Goal: Task Accomplishment & Management: Complete application form

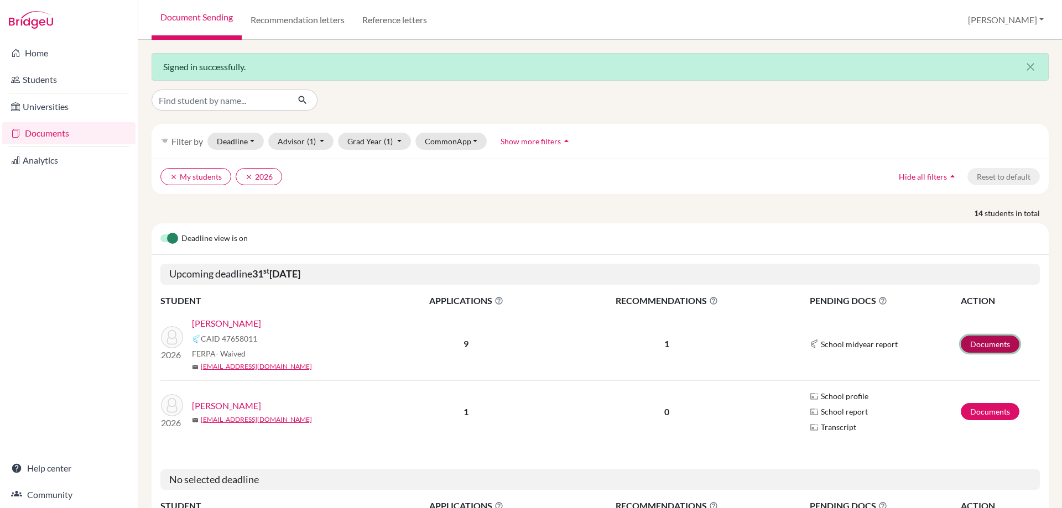
click at [991, 341] on link "Documents" at bounding box center [989, 344] width 59 height 17
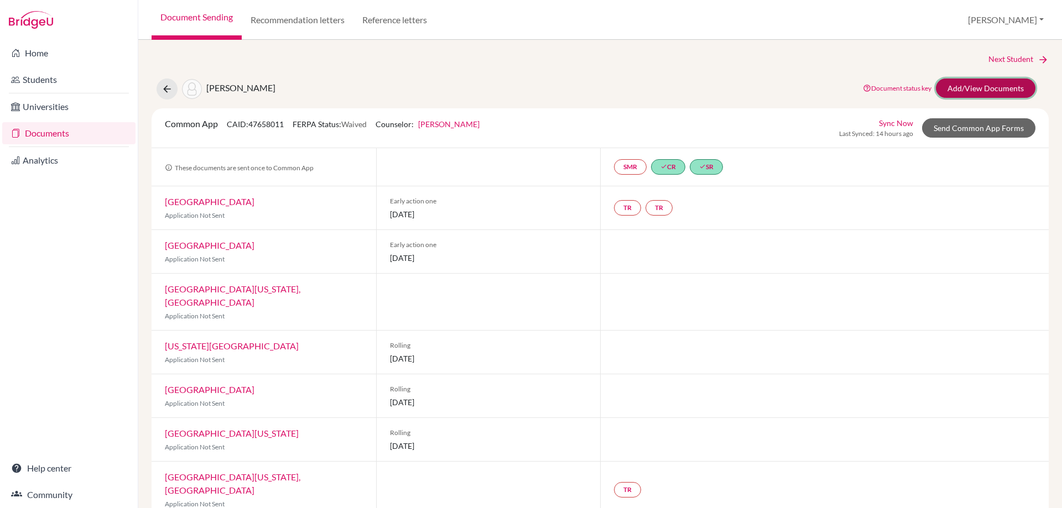
click at [981, 87] on link "Add/View Documents" at bounding box center [985, 88] width 100 height 19
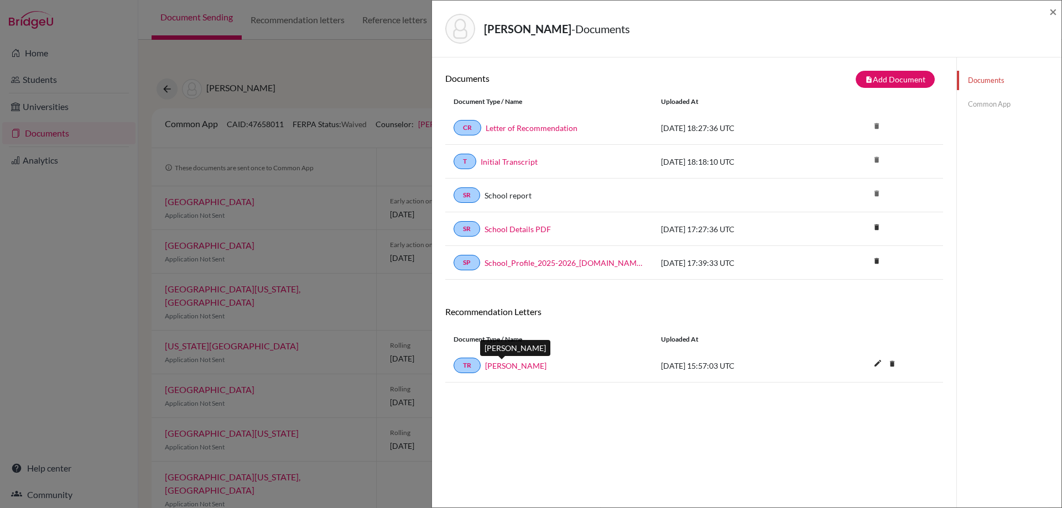
click at [500, 370] on link "[PERSON_NAME]" at bounding box center [515, 366] width 61 height 12
click at [1001, 102] on link "Common App" at bounding box center [1008, 104] width 104 height 19
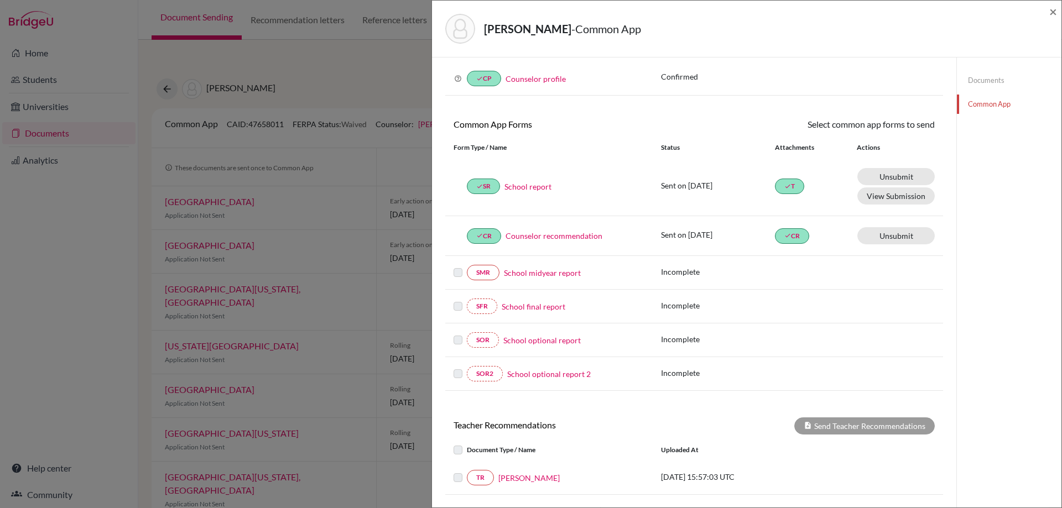
scroll to position [111, 0]
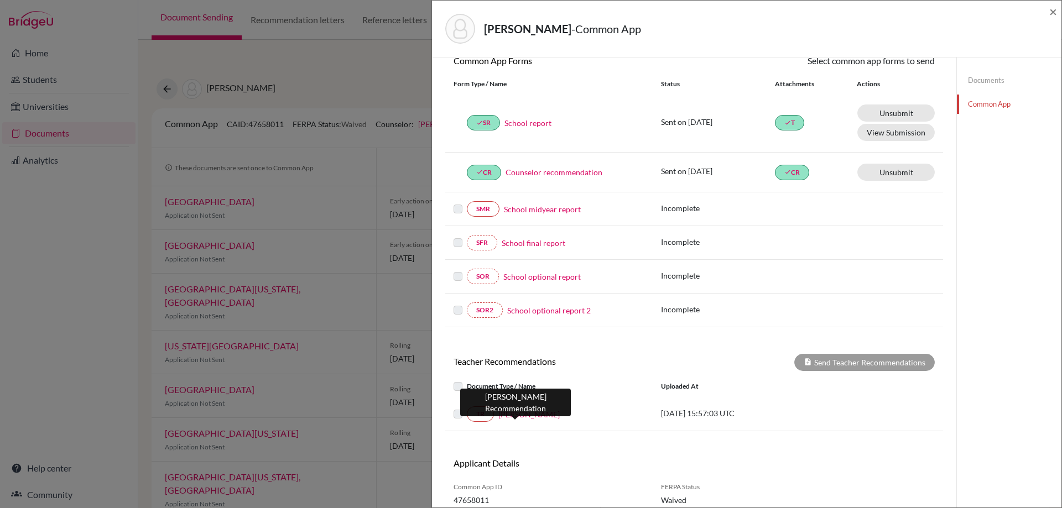
click at [515, 411] on link "[PERSON_NAME]" at bounding box center [528, 415] width 61 height 12
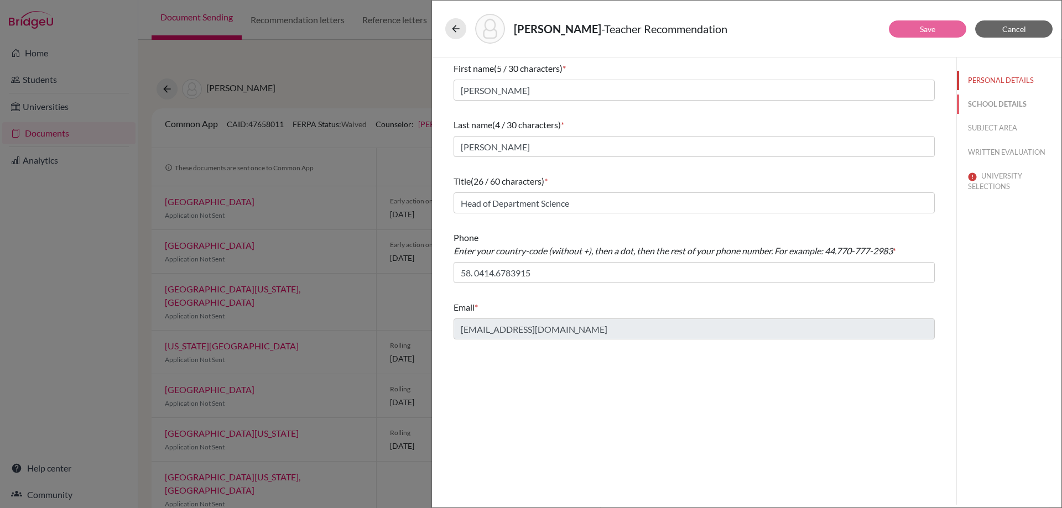
click at [980, 103] on button "SCHOOL DETAILS" at bounding box center [1008, 104] width 104 height 19
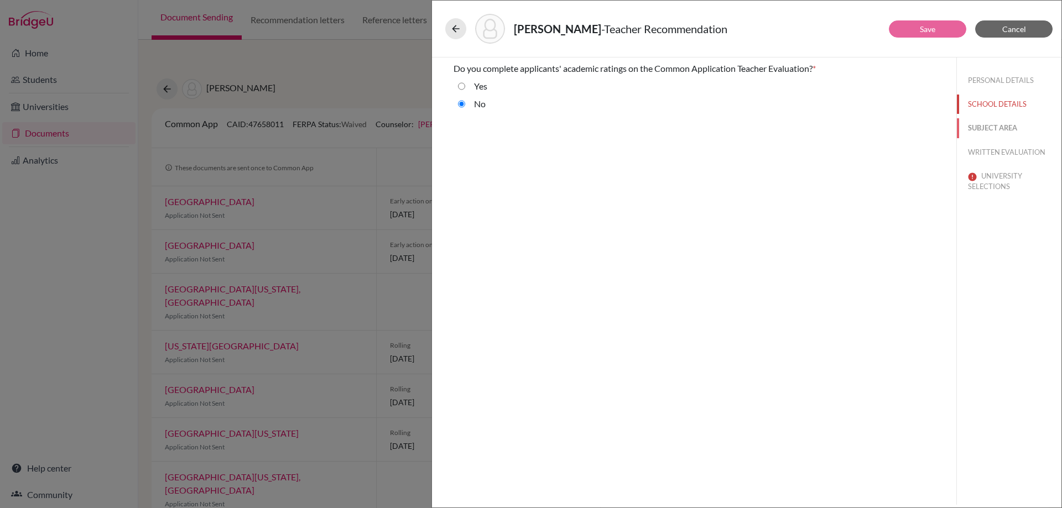
click at [991, 126] on button "SUBJECT AREA" at bounding box center [1008, 127] width 104 height 19
select select "2"
click at [998, 144] on button "WRITTEN EVALUATION" at bounding box center [1008, 152] width 104 height 19
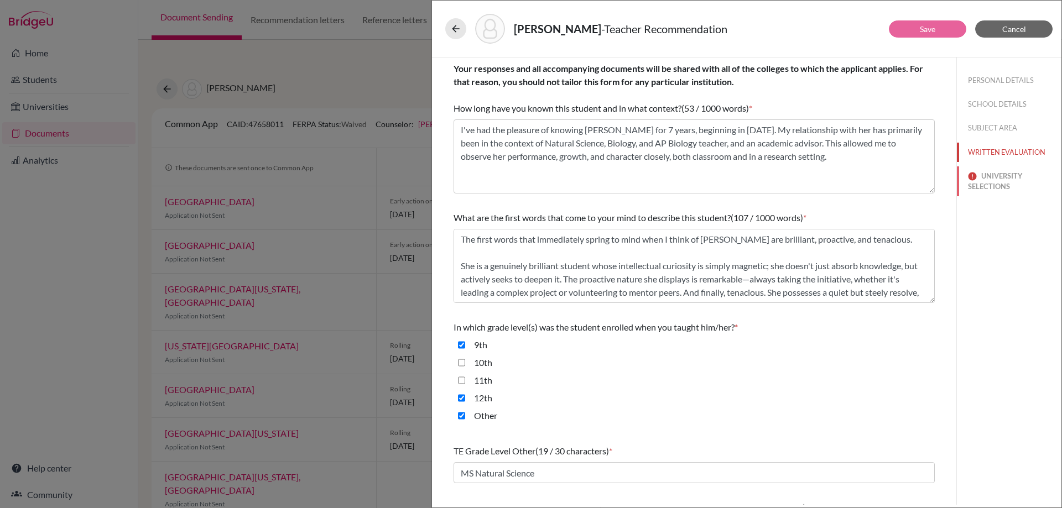
click at [997, 177] on button "UNIVERSITY SELECTIONS" at bounding box center [1008, 181] width 104 height 30
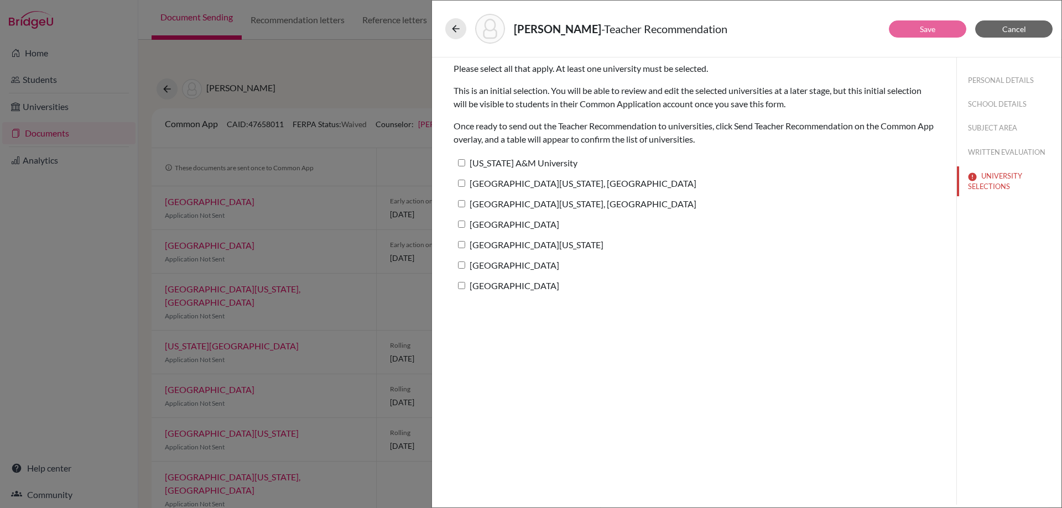
click at [462, 159] on label "[US_STATE] A&M University" at bounding box center [515, 163] width 124 height 16
click at [462, 159] on input "[US_STATE] A&M University" at bounding box center [461, 162] width 7 height 7
checkbox input "true"
click at [461, 182] on input "[GEOGRAPHIC_DATA][US_STATE], [GEOGRAPHIC_DATA]" at bounding box center [461, 183] width 7 height 7
checkbox input "true"
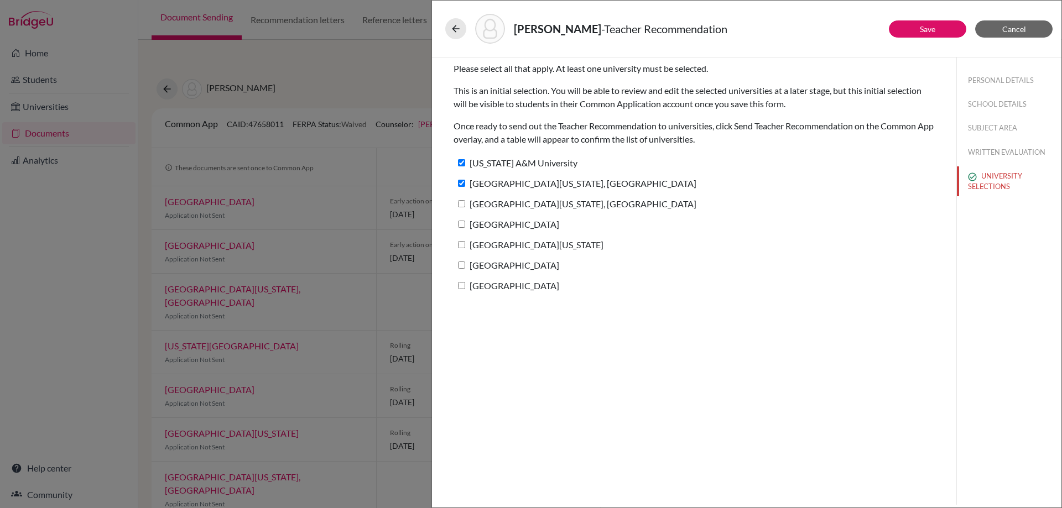
click at [464, 202] on input "[GEOGRAPHIC_DATA][US_STATE], [GEOGRAPHIC_DATA]" at bounding box center [461, 203] width 7 height 7
checkbox input "true"
click at [466, 224] on label "[GEOGRAPHIC_DATA]" at bounding box center [506, 224] width 106 height 16
click at [465, 224] on input "[GEOGRAPHIC_DATA]" at bounding box center [461, 224] width 7 height 7
checkbox input "true"
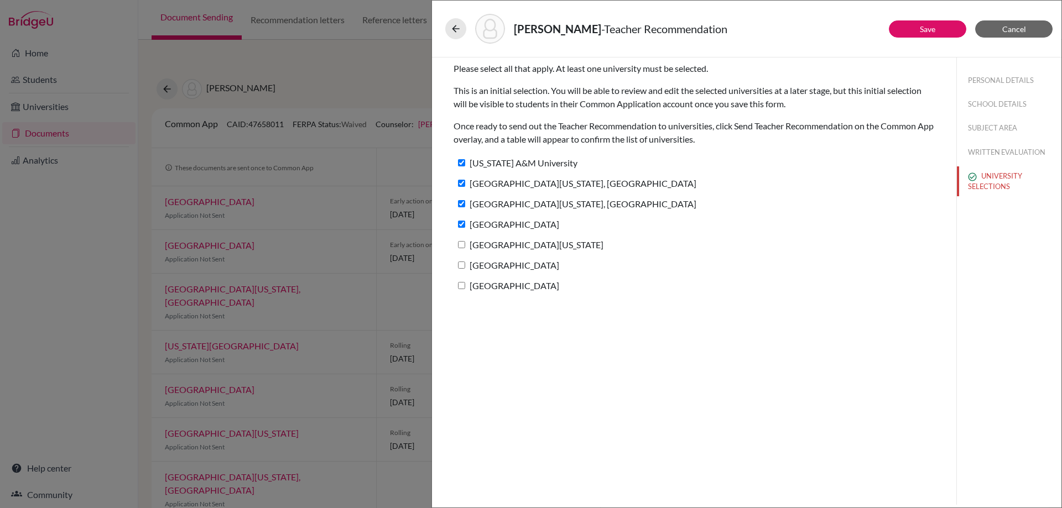
drag, startPoint x: 463, startPoint y: 248, endPoint x: 461, endPoint y: 261, distance: 13.4
click at [463, 249] on label "[GEOGRAPHIC_DATA][US_STATE]" at bounding box center [528, 245] width 150 height 16
click at [463, 248] on input "[GEOGRAPHIC_DATA][US_STATE]" at bounding box center [461, 244] width 7 height 7
checkbox input "true"
click at [457, 267] on label "[GEOGRAPHIC_DATA]" at bounding box center [506, 265] width 106 height 16
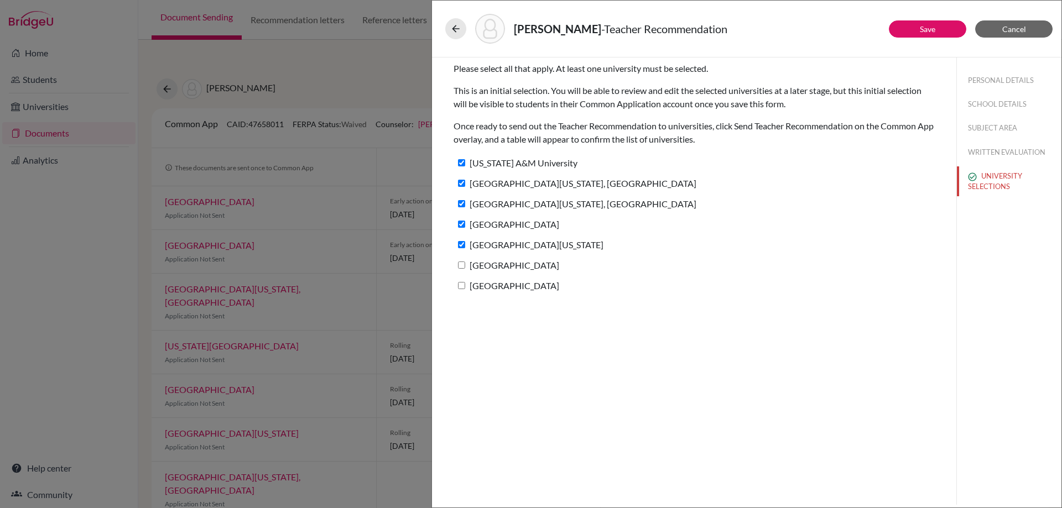
click at [458, 267] on input "[GEOGRAPHIC_DATA]" at bounding box center [461, 265] width 7 height 7
checkbox input "true"
click at [462, 284] on input "[GEOGRAPHIC_DATA]" at bounding box center [461, 285] width 7 height 7
checkbox input "true"
click at [914, 35] on button "Save" at bounding box center [926, 28] width 77 height 17
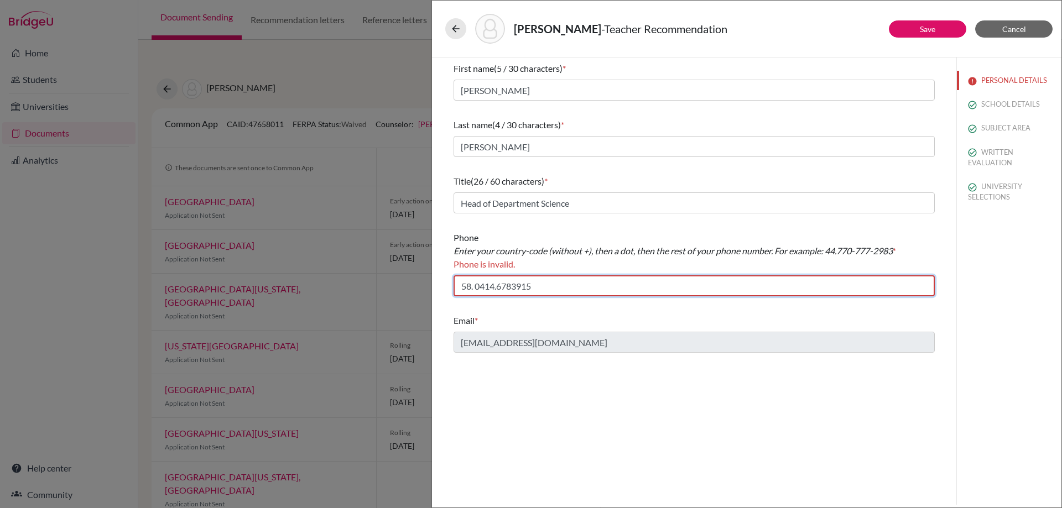
click at [496, 290] on input "58. 0414.6783915" at bounding box center [693, 285] width 481 height 21
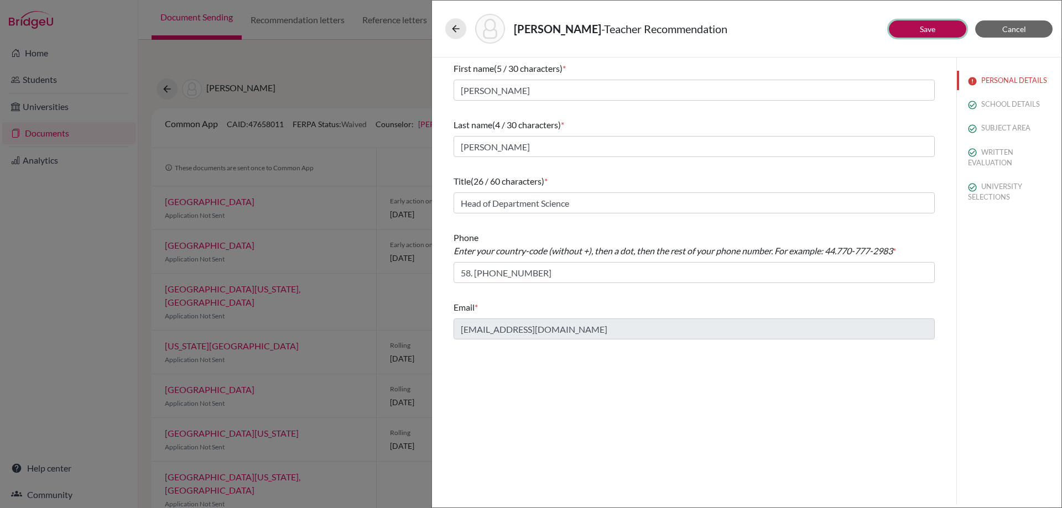
click at [920, 28] on link "Save" at bounding box center [926, 28] width 15 height 9
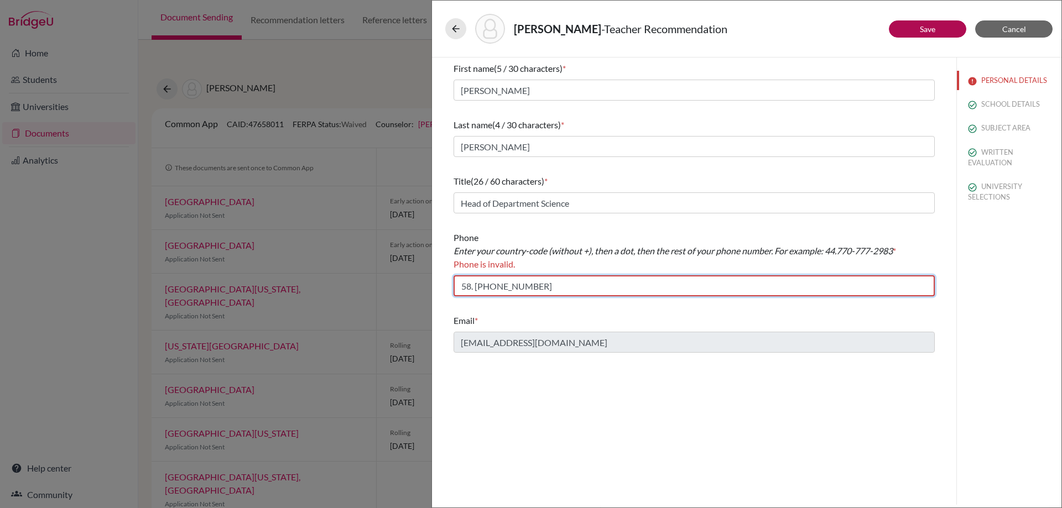
click at [477, 287] on input "58. 414-678-3915" at bounding box center [693, 285] width 481 height 21
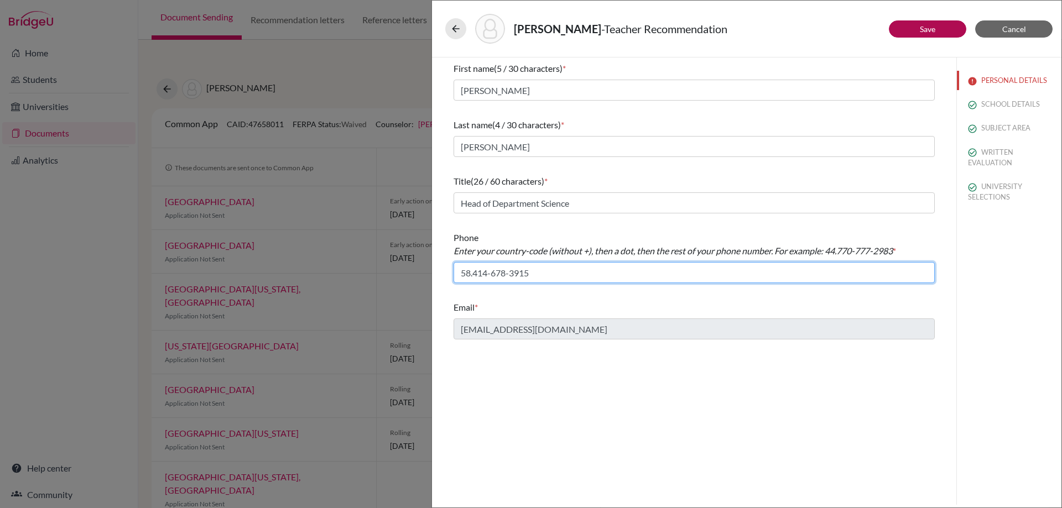
type input "58.414-678-3915"
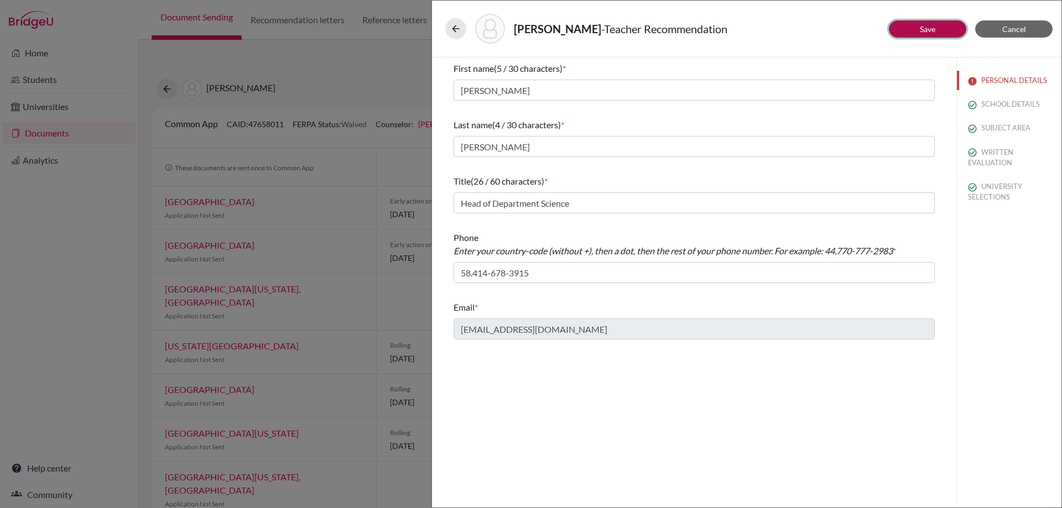
click at [942, 34] on button "Save" at bounding box center [926, 28] width 77 height 17
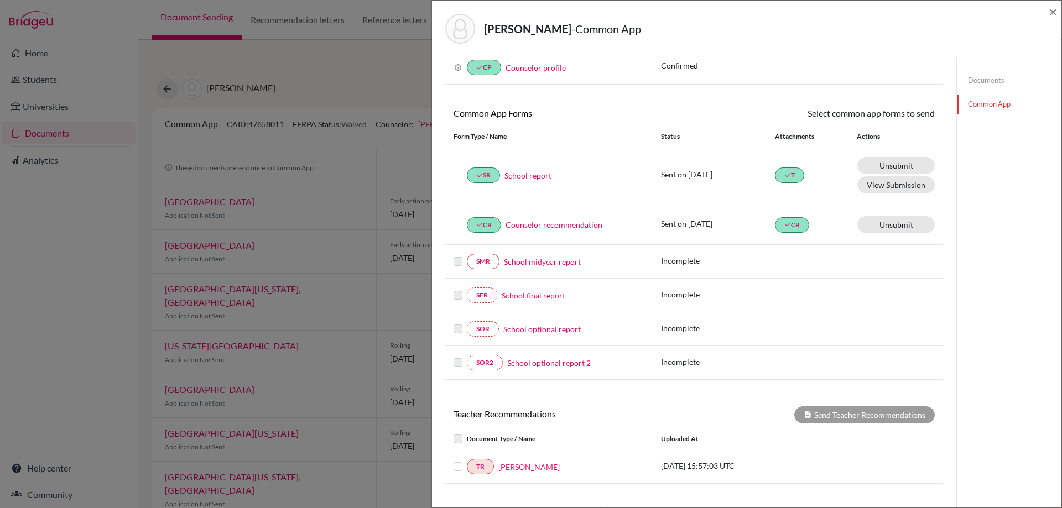
scroll to position [153, 0]
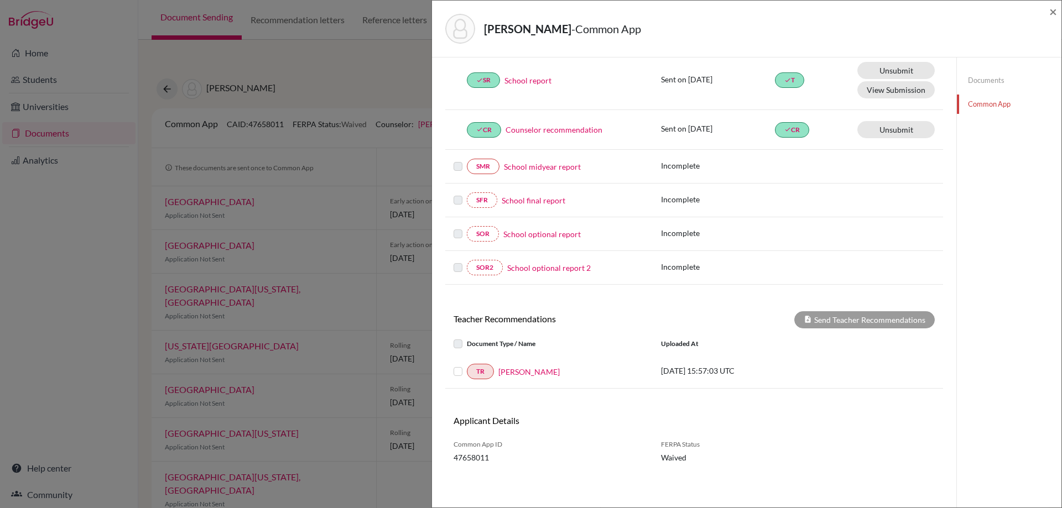
click at [467, 365] on label at bounding box center [467, 365] width 0 height 0
click at [0, 0] on input "checkbox" at bounding box center [0, 0] width 0 height 0
click at [869, 318] on button "Send Teacher Recommendations" at bounding box center [864, 319] width 140 height 17
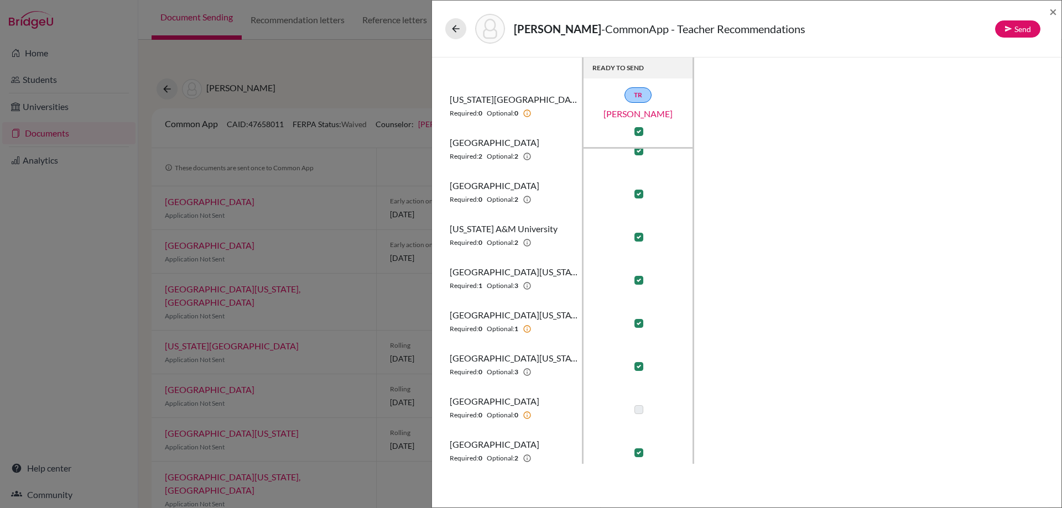
scroll to position [73, 0]
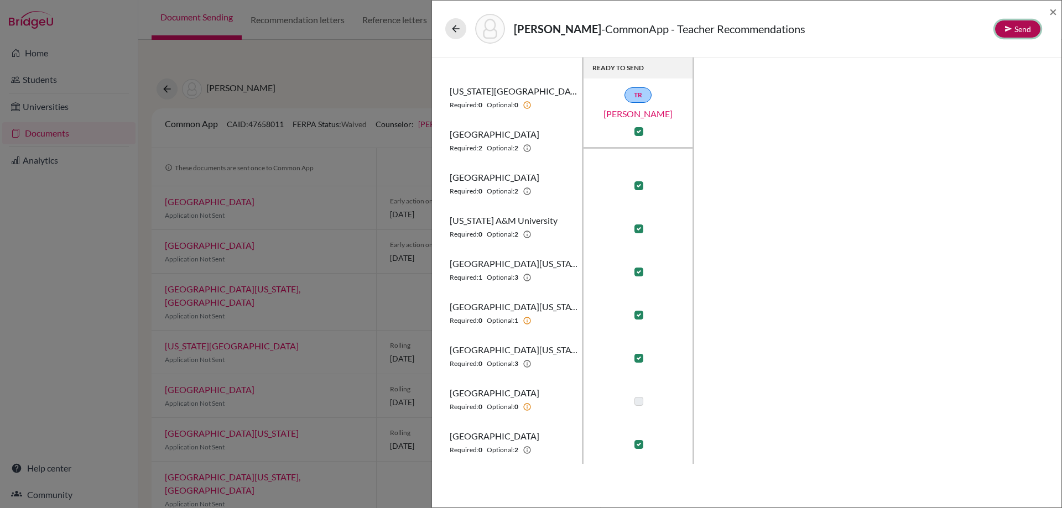
click at [1008, 27] on icon at bounding box center [1008, 29] width 8 height 8
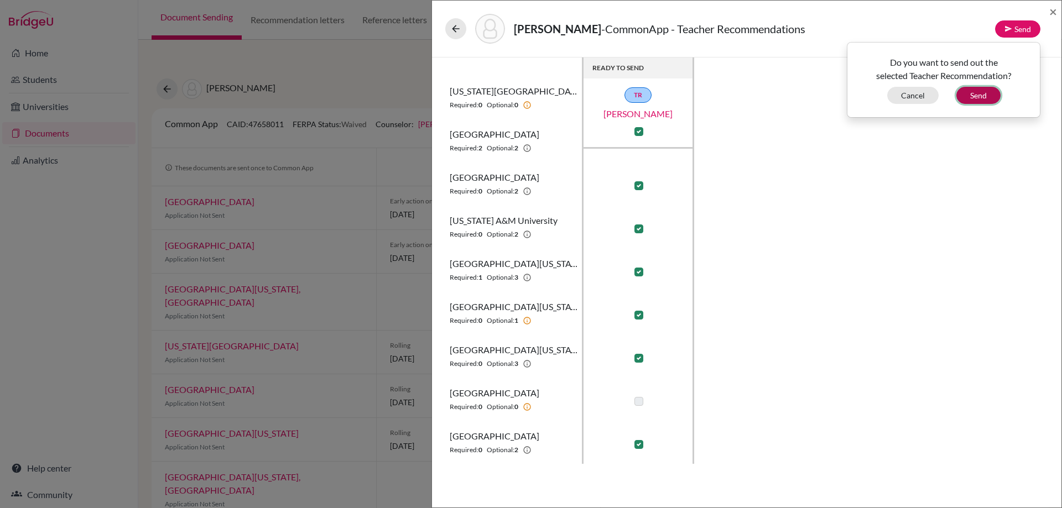
click at [982, 101] on button "Send" at bounding box center [978, 95] width 44 height 17
checkbox input "false"
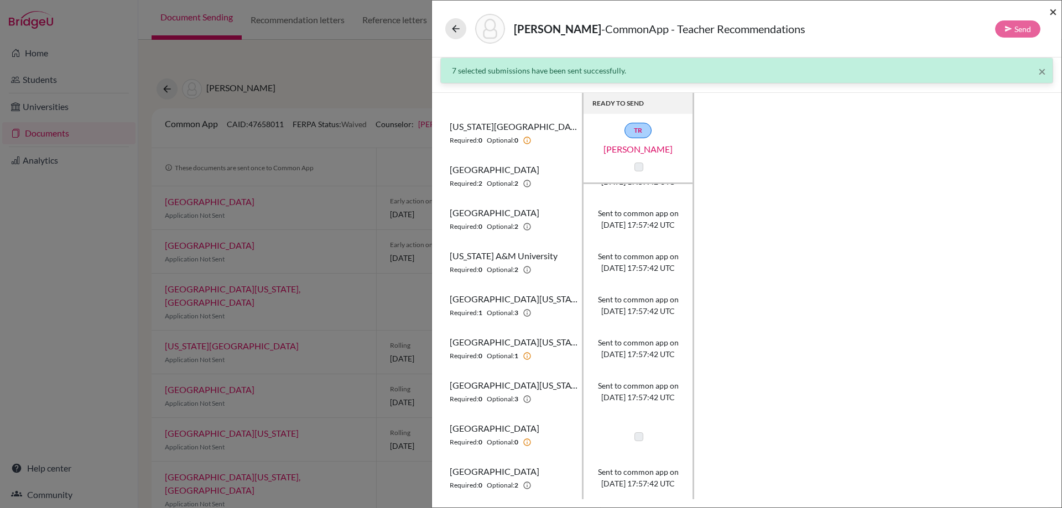
click at [1049, 11] on span "×" at bounding box center [1053, 11] width 8 height 16
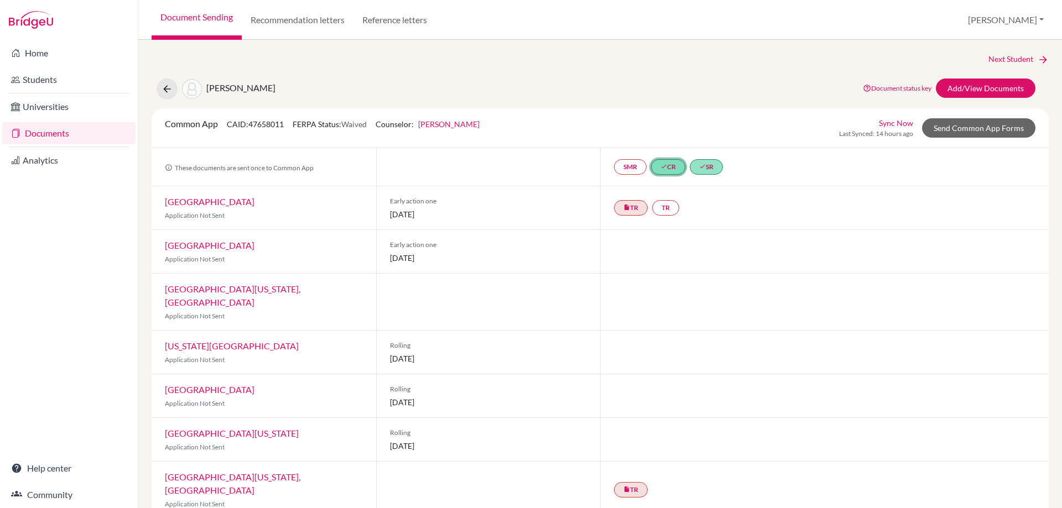
click at [660, 169] on icon "done" at bounding box center [663, 166] width 7 height 7
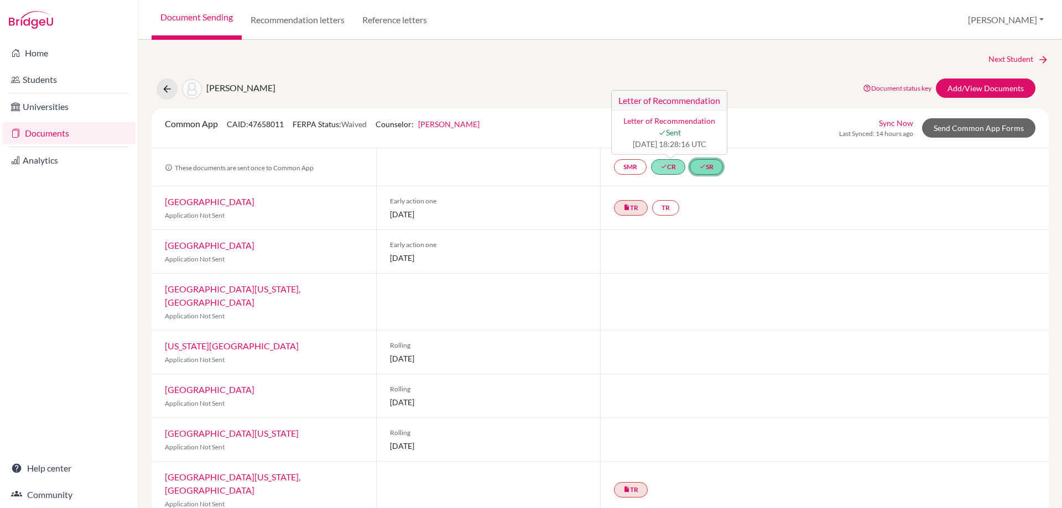
click at [710, 168] on link "done SR" at bounding box center [705, 166] width 33 height 15
click at [655, 301] on div at bounding box center [824, 302] width 448 height 56
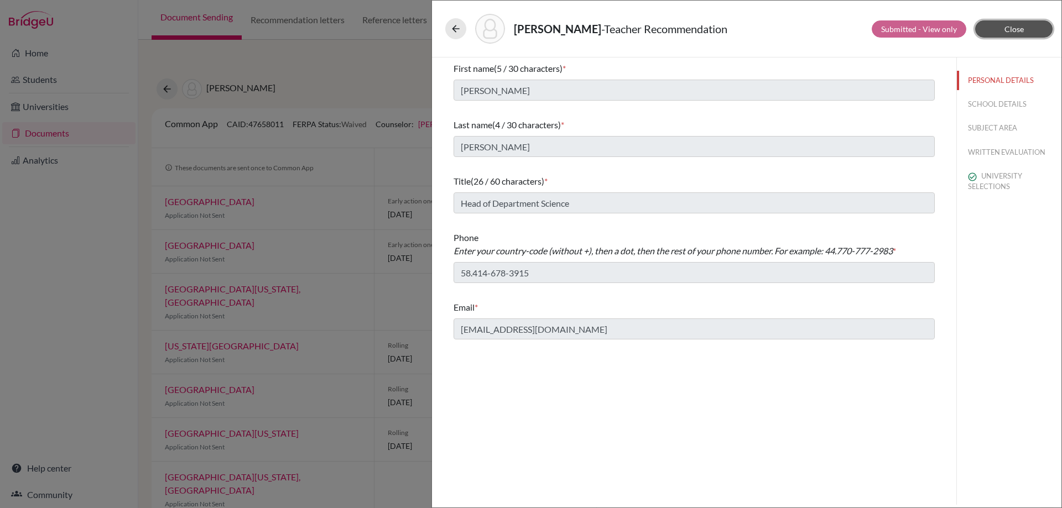
click at [936, 28] on div "Submitted - View only Close" at bounding box center [966, 28] width 190 height 17
click at [1024, 25] on button "Close" at bounding box center [1013, 28] width 77 height 17
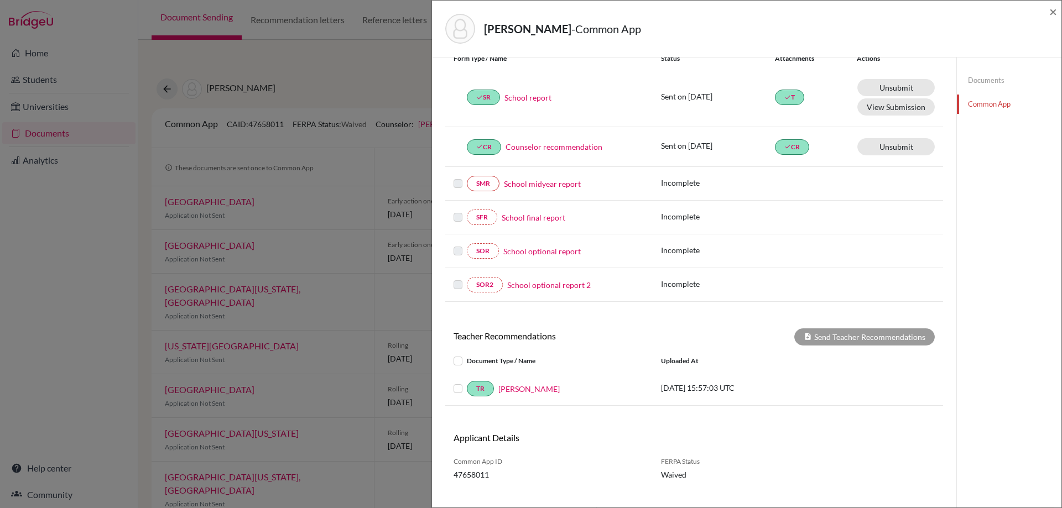
scroll to position [153, 0]
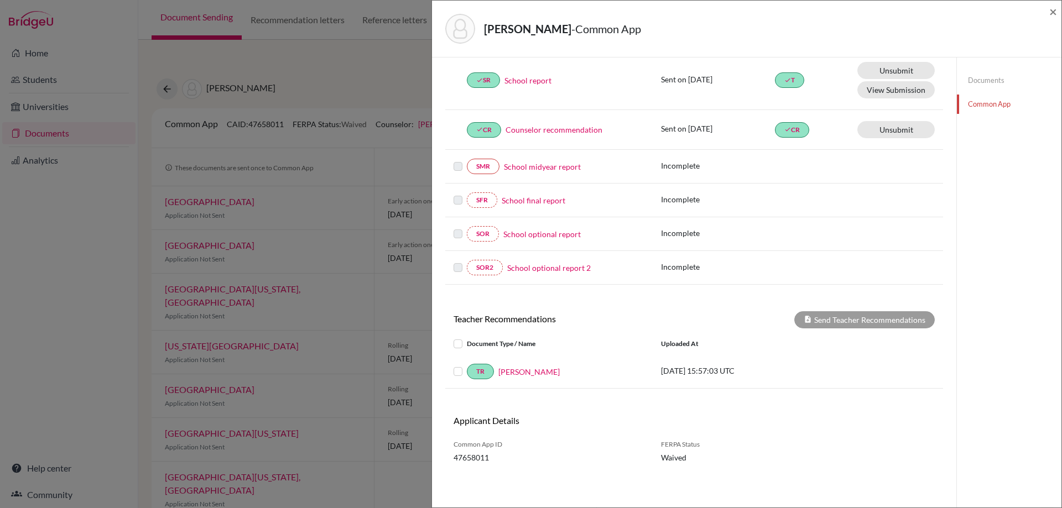
click at [467, 365] on label at bounding box center [467, 365] width 0 height 0
click at [0, 0] on input "checkbox" at bounding box center [0, 0] width 0 height 0
click at [803, 323] on icon at bounding box center [807, 319] width 8 height 8
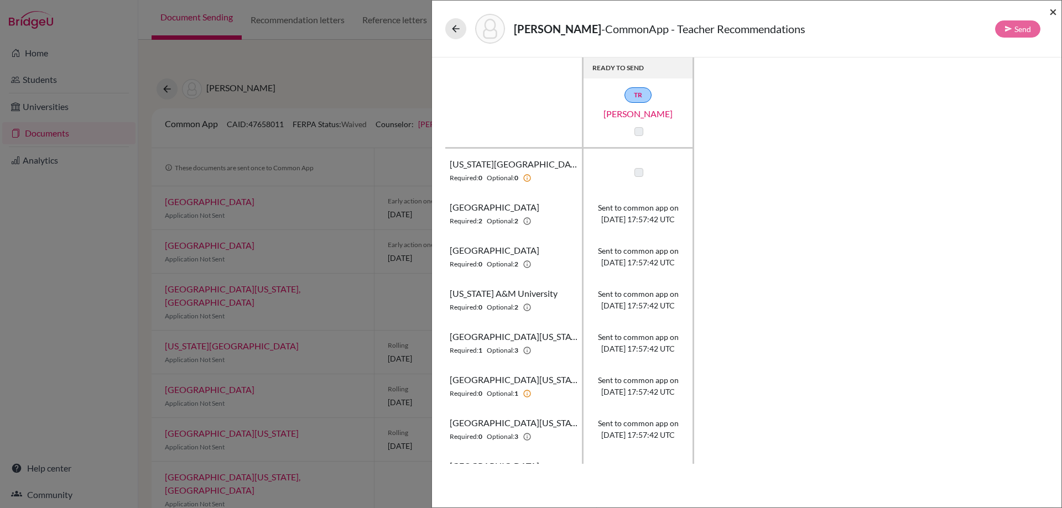
click at [1057, 11] on div "Dieguez, Alejandra - CommonApp - Teacher Recommendations Send ×" at bounding box center [746, 29] width 629 height 57
click at [1054, 16] on span "×" at bounding box center [1053, 11] width 8 height 16
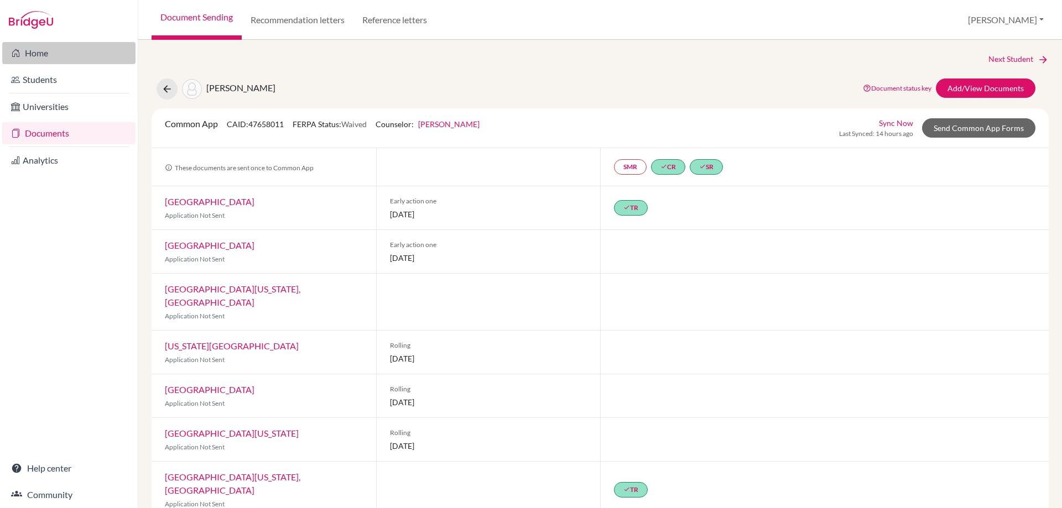
click at [62, 46] on link "Home" at bounding box center [68, 53] width 133 height 22
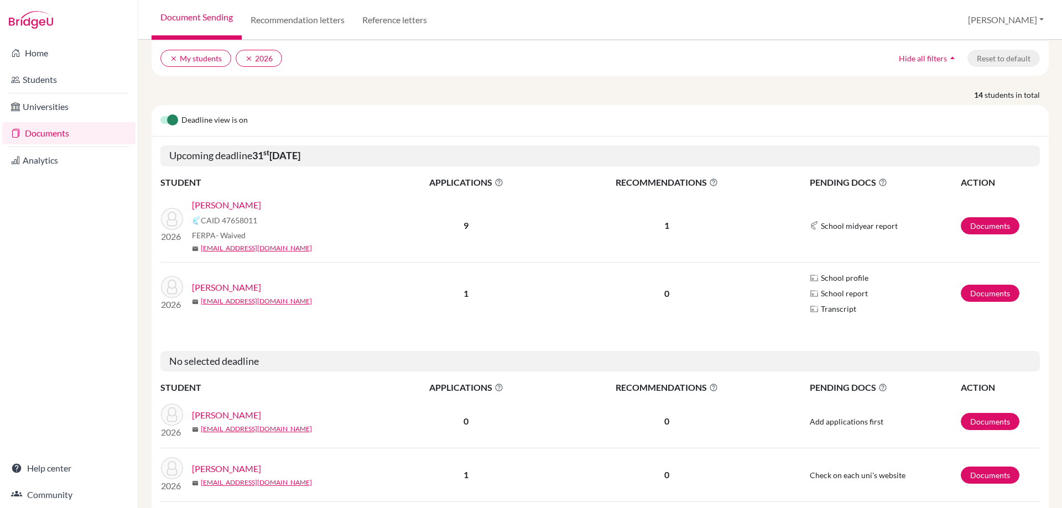
scroll to position [55, 0]
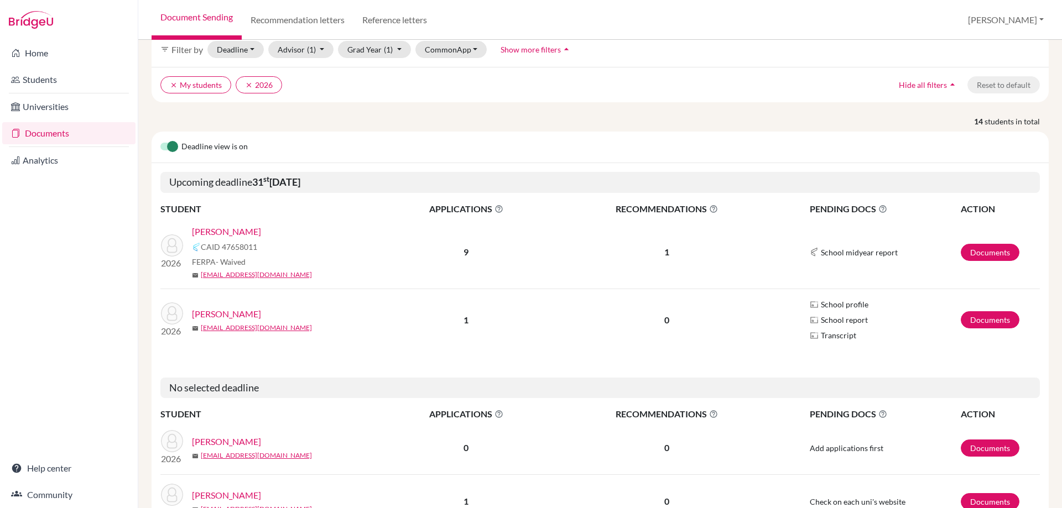
click at [980, 243] on td "Documents" at bounding box center [1000, 252] width 80 height 73
click at [982, 258] on link "Documents" at bounding box center [989, 252] width 59 height 17
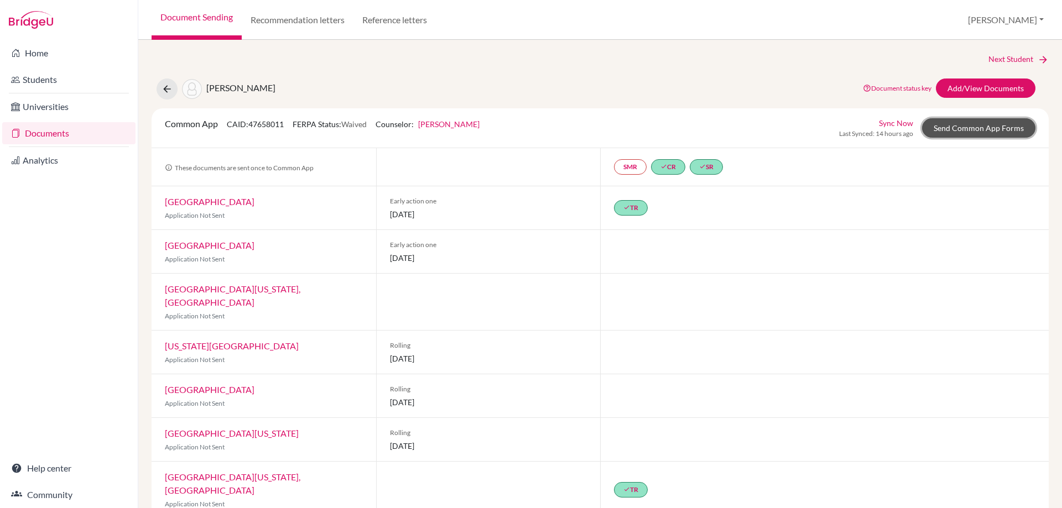
click at [964, 133] on link "Send Common App Forms" at bounding box center [978, 127] width 113 height 19
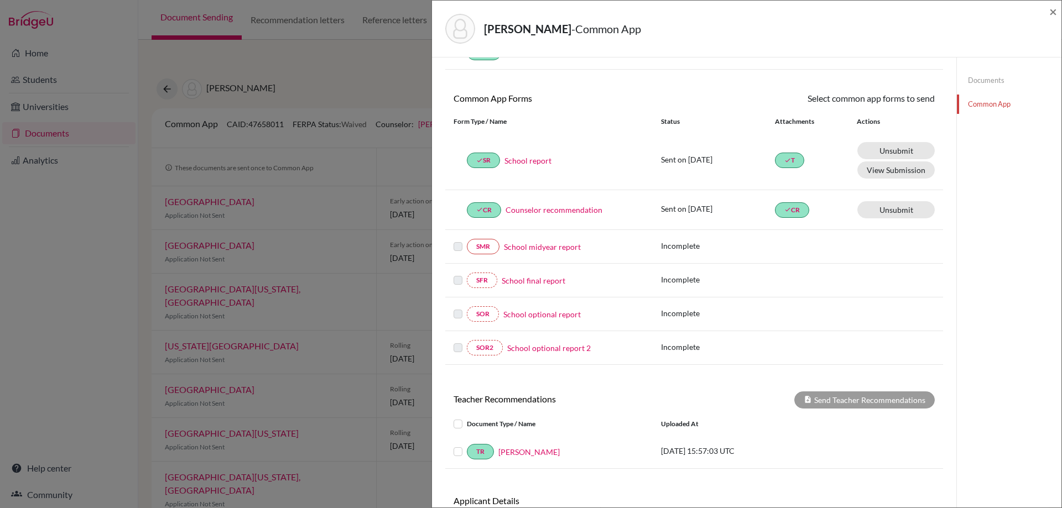
scroll to position [153, 0]
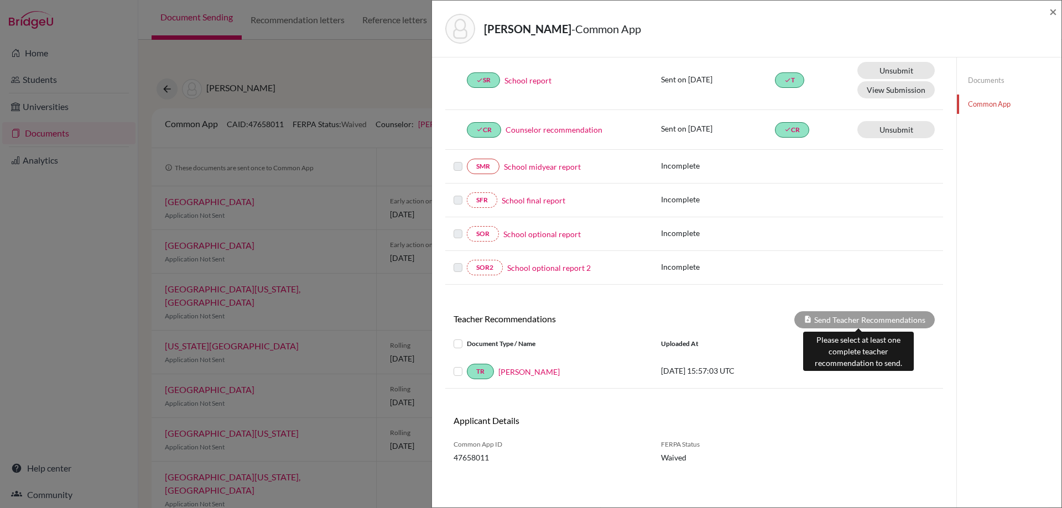
click at [867, 317] on div "Send Teacher Recommendations" at bounding box center [864, 319] width 140 height 17
drag, startPoint x: 448, startPoint y: 374, endPoint x: 457, endPoint y: 371, distance: 9.3
click at [449, 373] on div "TR [PERSON_NAME]" at bounding box center [548, 371] width 207 height 15
click at [466, 368] on div at bounding box center [459, 371] width 13 height 13
drag, startPoint x: 458, startPoint y: 373, endPoint x: 646, endPoint y: 343, distance: 190.2
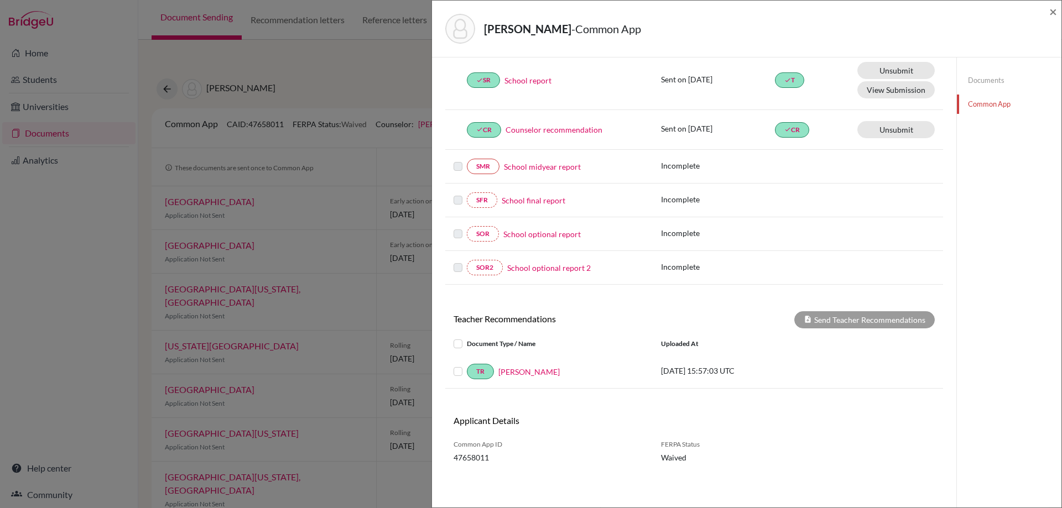
click at [467, 365] on label at bounding box center [467, 365] width 0 height 0
click at [0, 0] on input "checkbox" at bounding box center [0, 0] width 0 height 0
click at [839, 311] on div "× REQUIRED INFORMATION Document Type / Name Status Why am I being asked to do t…" at bounding box center [694, 206] width 498 height 577
click at [839, 315] on button "Send Teacher Recommendations" at bounding box center [864, 319] width 140 height 17
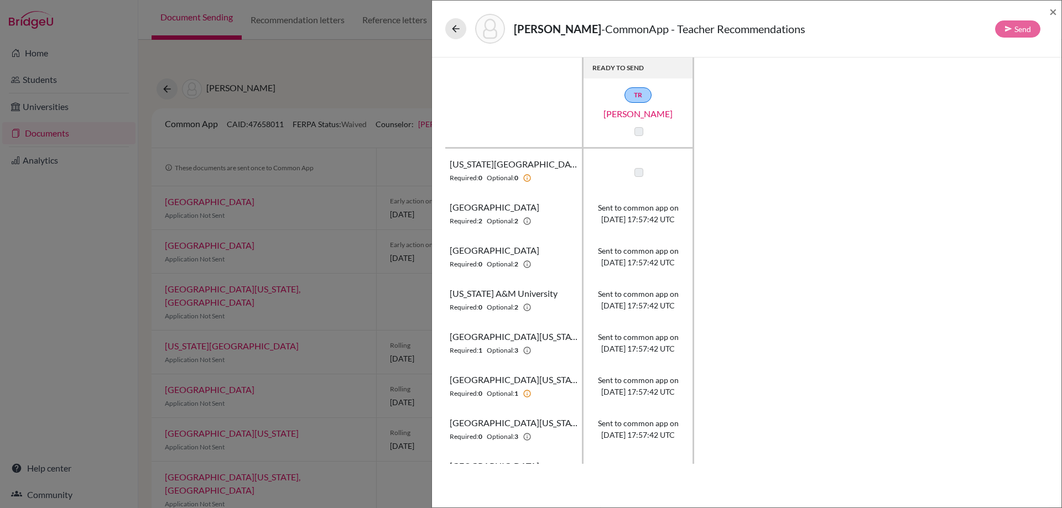
scroll to position [55, 0]
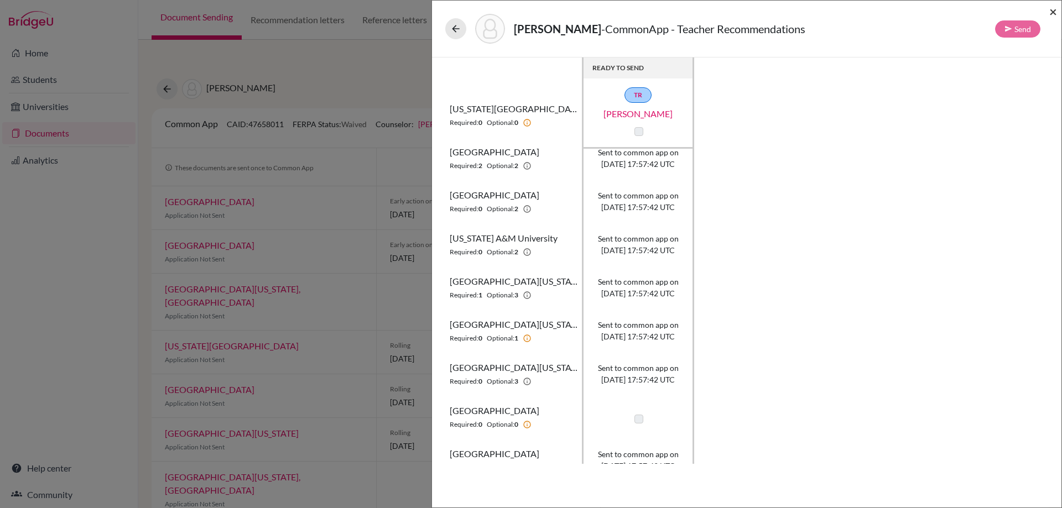
click at [1053, 6] on span "×" at bounding box center [1053, 11] width 8 height 16
